Goal: Find specific page/section: Find specific page/section

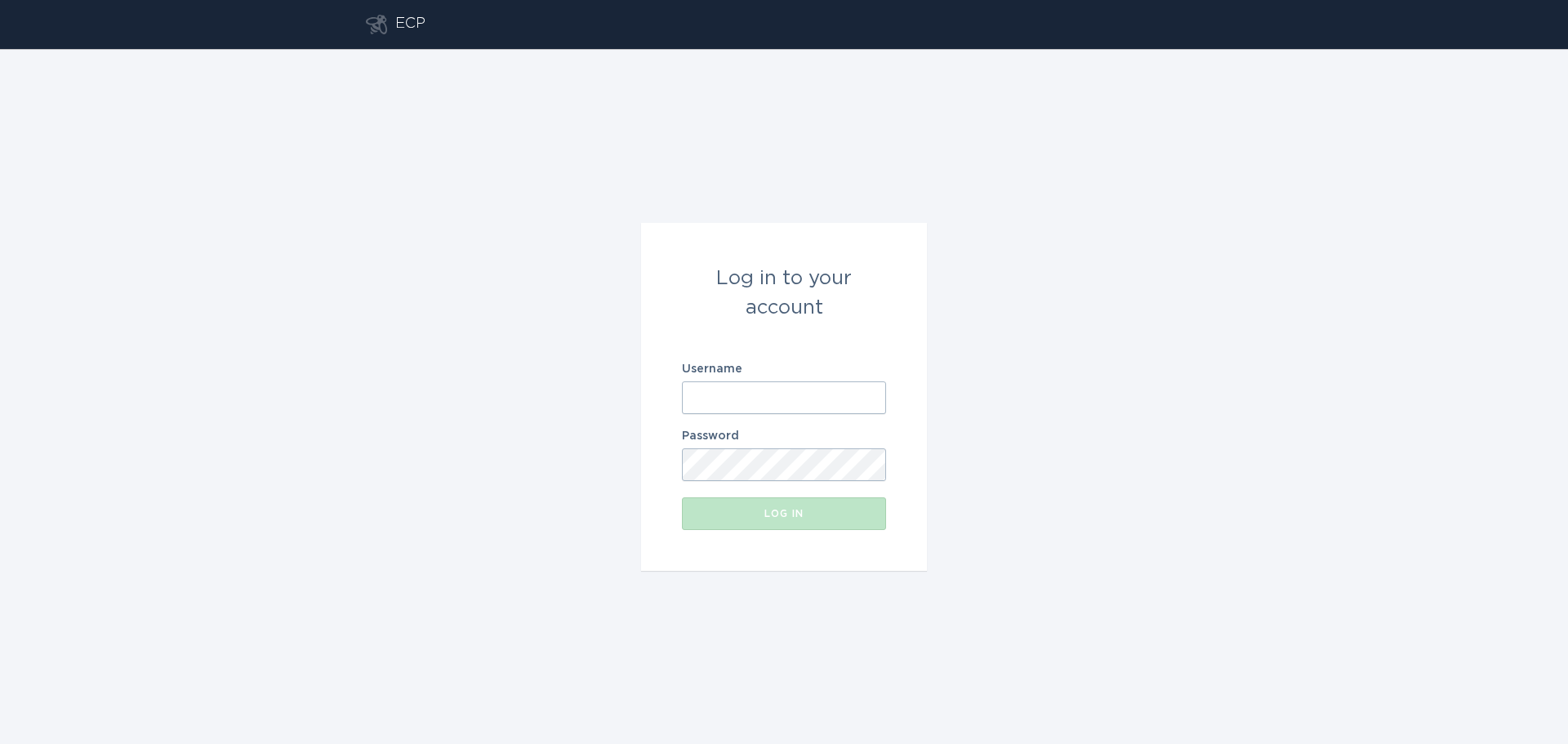
click at [817, 402] on input "Username" at bounding box center [784, 397] width 204 height 33
click at [868, 398] on keeper-lock "Open Keeper Popup" at bounding box center [868, 397] width 20 height 20
click at [728, 388] on input "Username" at bounding box center [784, 397] width 204 height 33
click at [860, 397] on keeper-lock "Open Keeper Popup" at bounding box center [868, 397] width 20 height 20
click at [857, 396] on input "Username" at bounding box center [784, 397] width 204 height 33
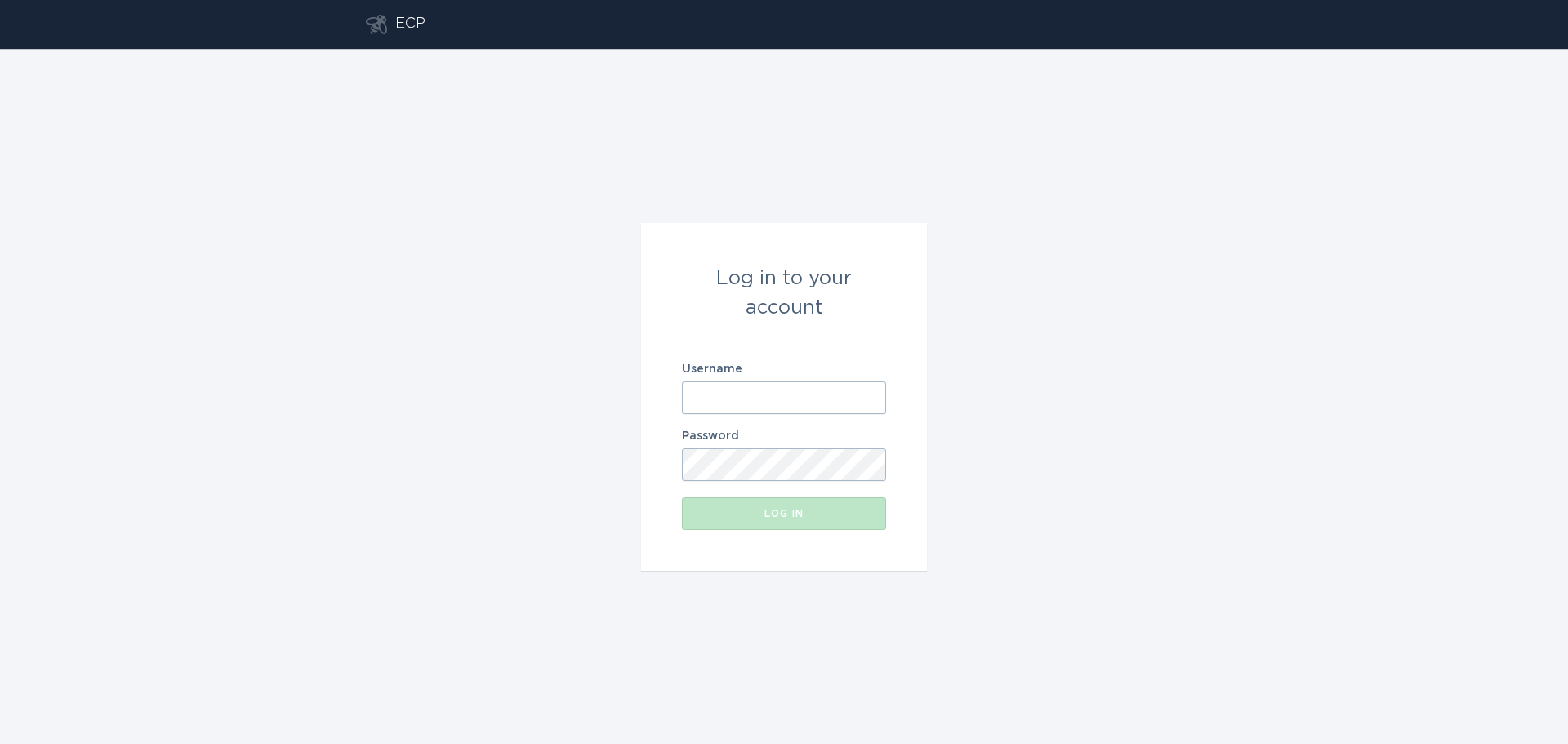
type input "[EMAIL_ADDRESS][DOMAIN_NAME]"
click at [761, 516] on div "Log in" at bounding box center [784, 513] width 188 height 9
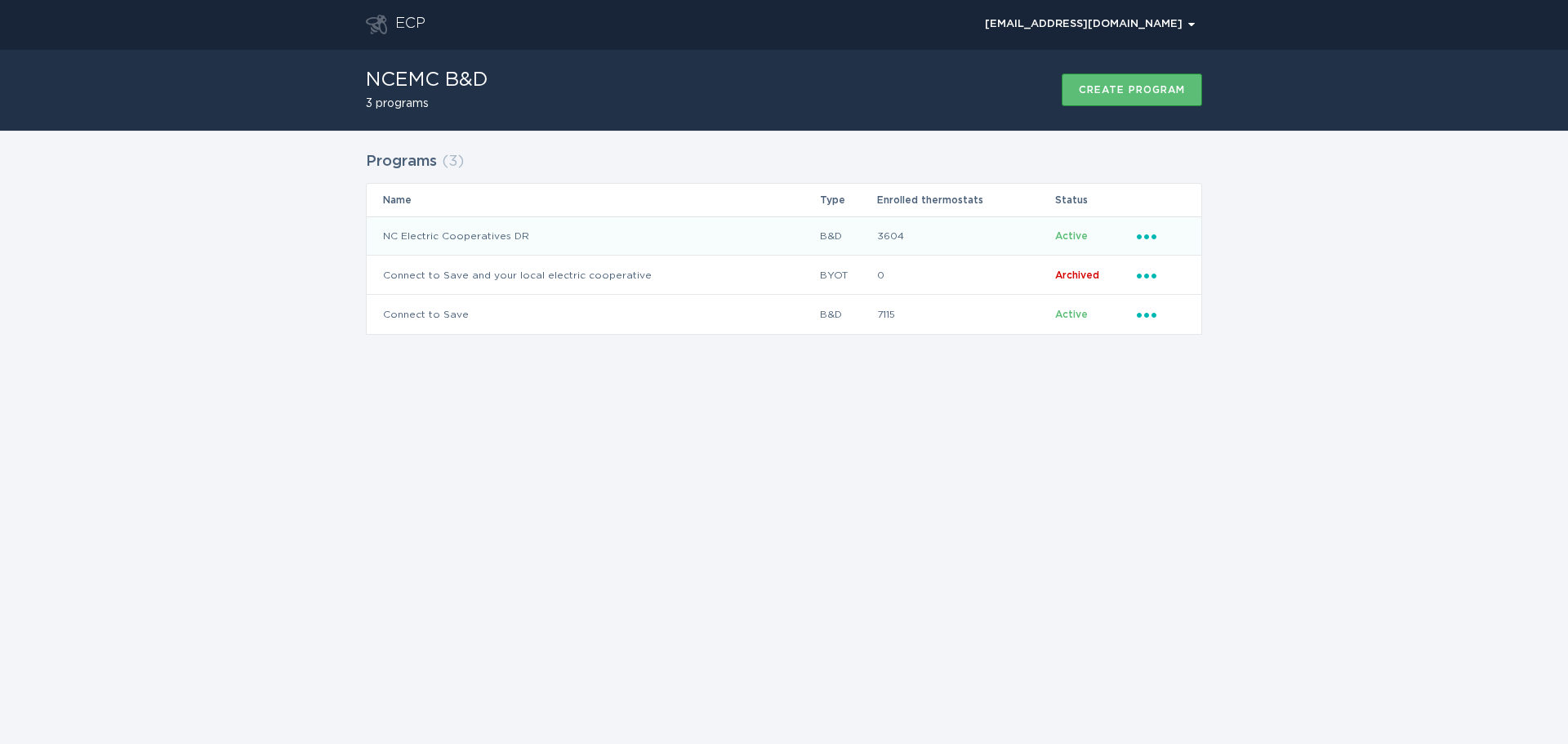
click at [453, 242] on td "NC Electric Cooperatives DR" at bounding box center [593, 235] width 453 height 39
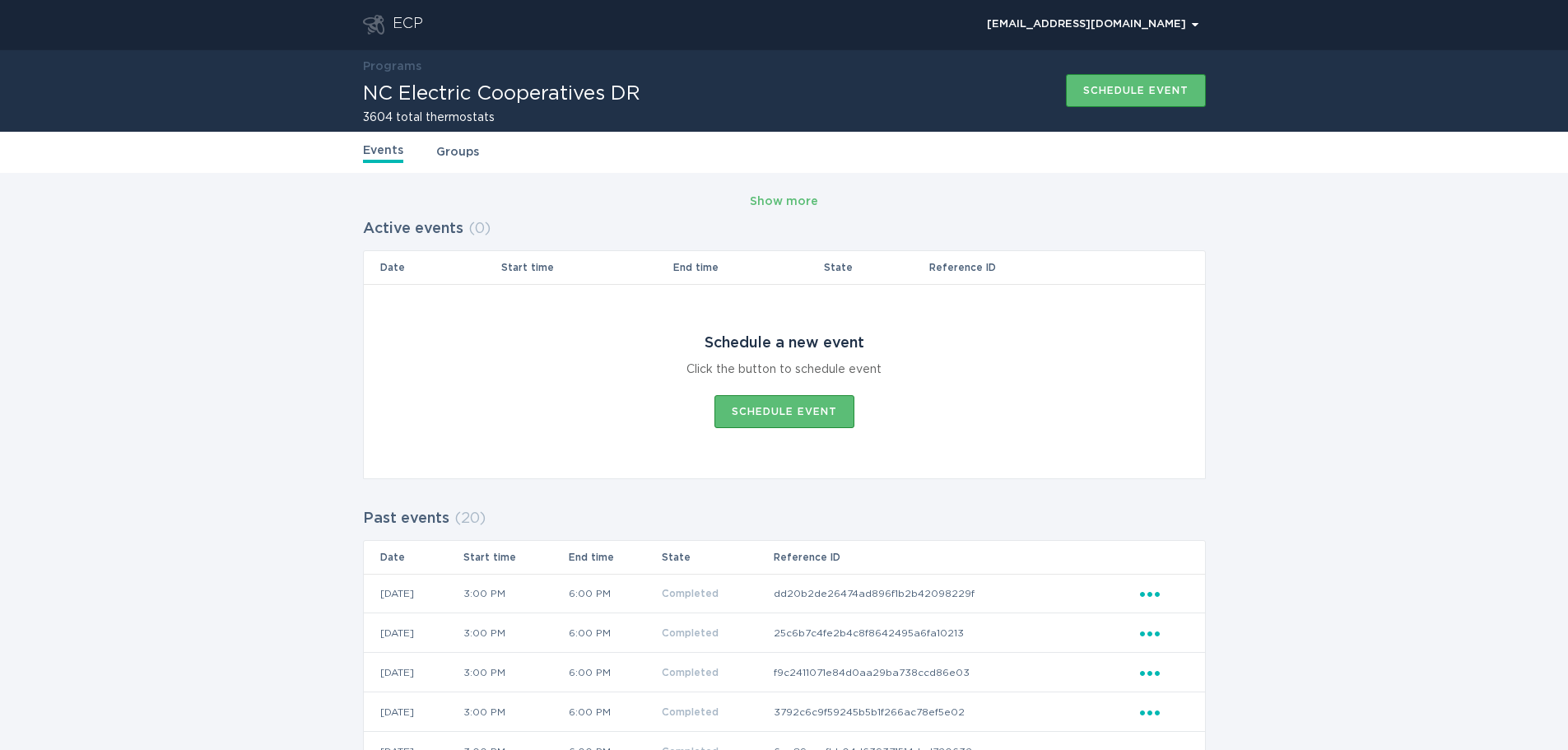
click at [467, 151] on link "Groups" at bounding box center [457, 152] width 43 height 18
